Goal: Transaction & Acquisition: Purchase product/service

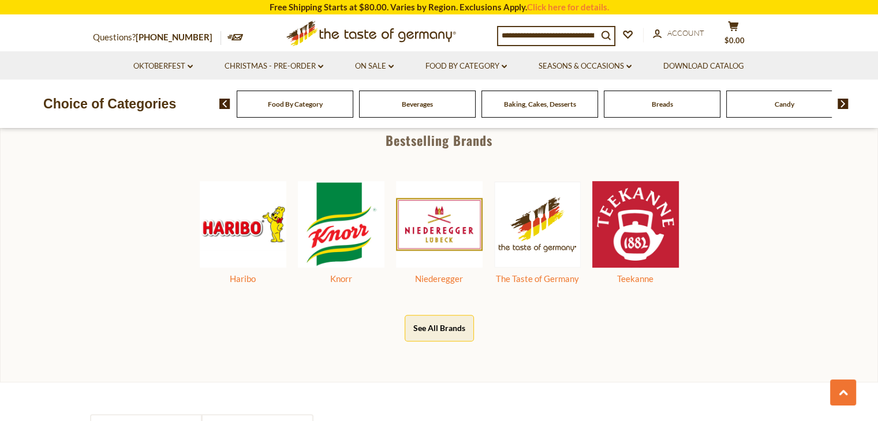
scroll to position [577, 0]
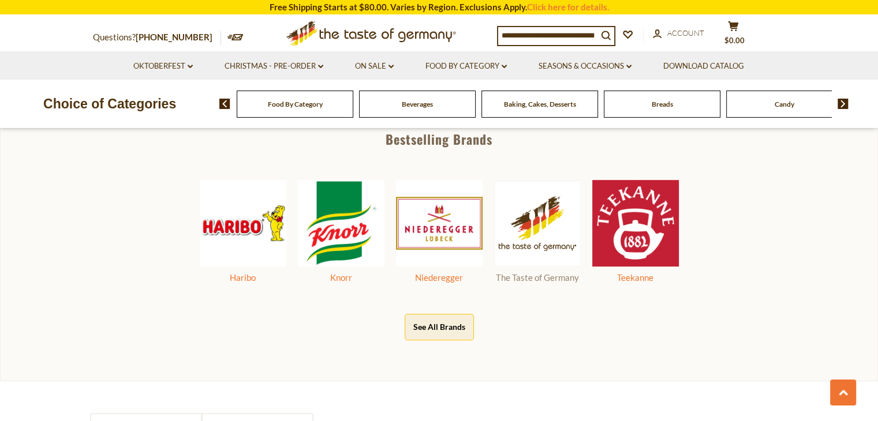
click at [508, 241] on img at bounding box center [537, 224] width 87 height 86
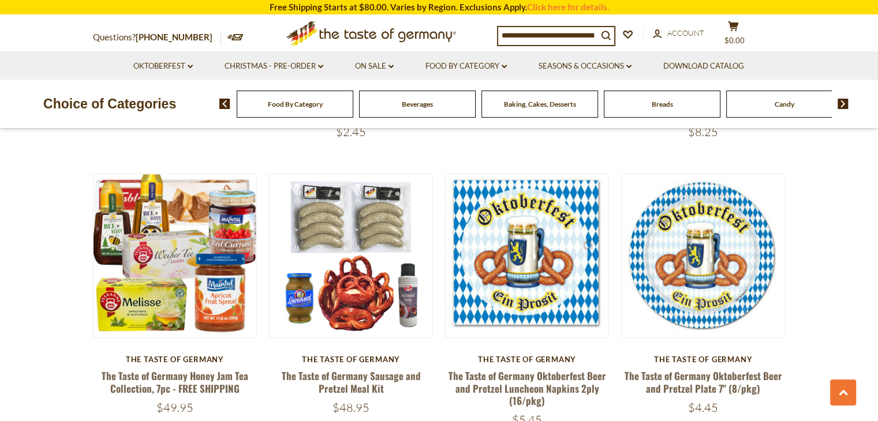
scroll to position [624, 0]
